Goal: Check status

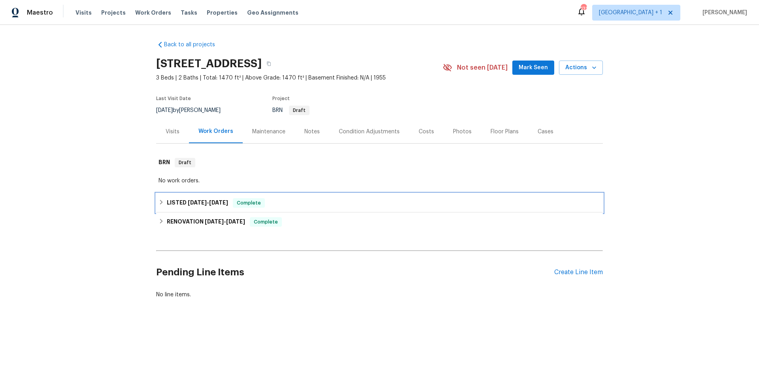
click at [304, 196] on div "LISTED [DATE] - [DATE] Complete" at bounding box center [379, 202] width 447 height 19
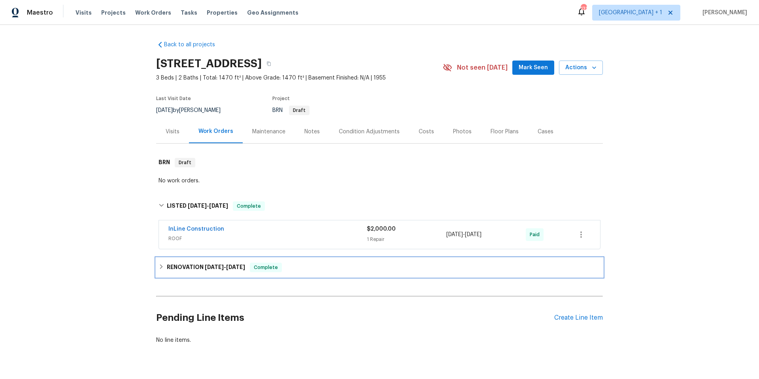
click at [312, 267] on div "RENOVATION [DATE] - [DATE] Complete" at bounding box center [380, 267] width 442 height 9
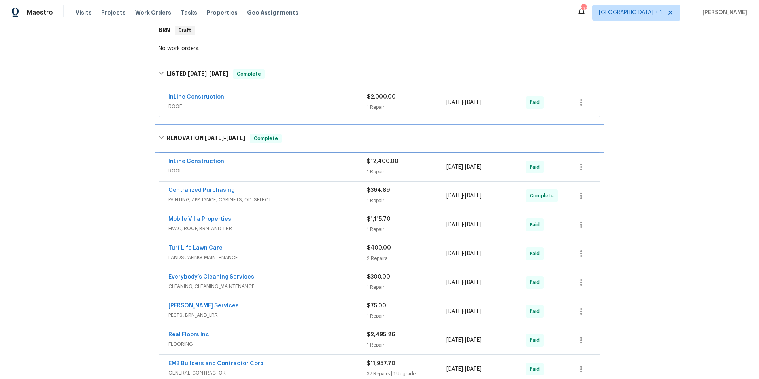
scroll to position [204, 0]
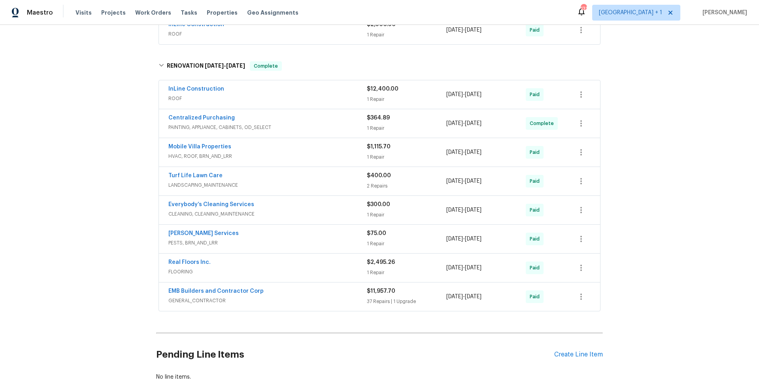
click at [288, 115] on div "Centralized Purchasing" at bounding box center [267, 118] width 198 height 9
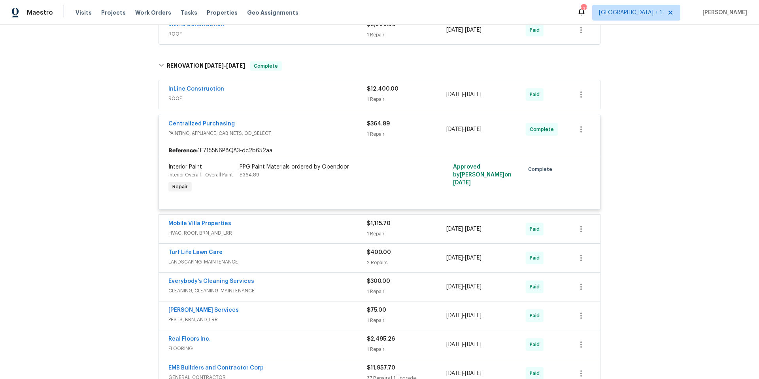
click at [287, 116] on div "Centralized Purchasing PAINTING, APPLIANCE, CABINETS, OD_SELECT $364.89 1 Repai…" at bounding box center [379, 129] width 441 height 28
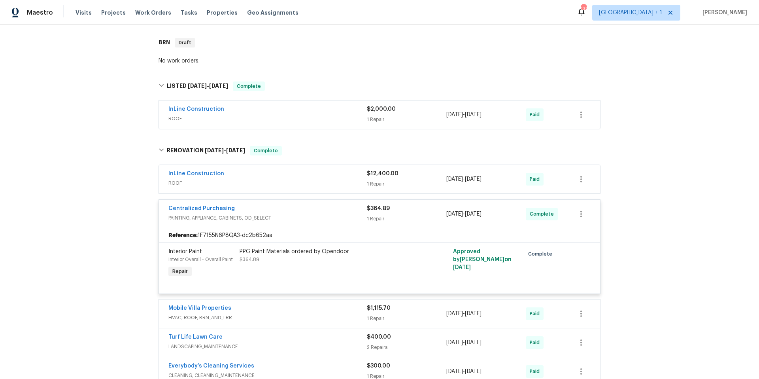
scroll to position [119, 0]
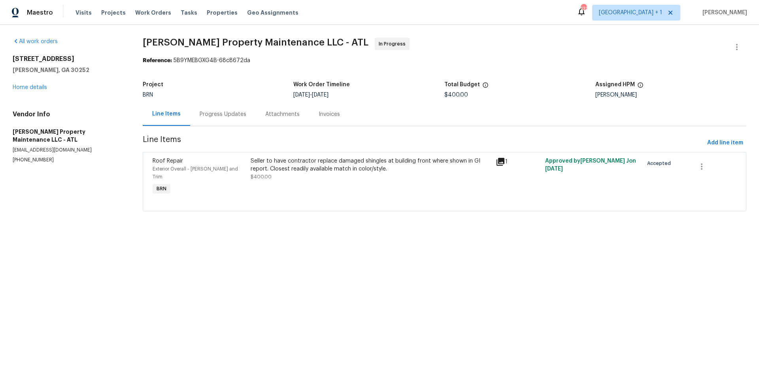
click at [497, 162] on icon at bounding box center [501, 162] width 8 height 8
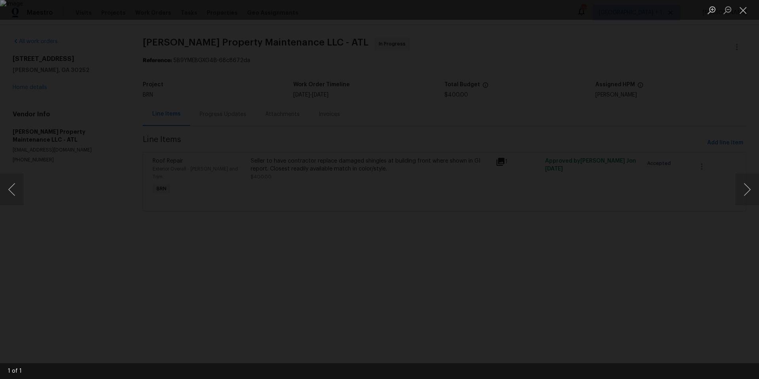
click at [559, 82] on div "Lightbox" at bounding box center [379, 189] width 759 height 379
